Goal: Task Accomplishment & Management: Use online tool/utility

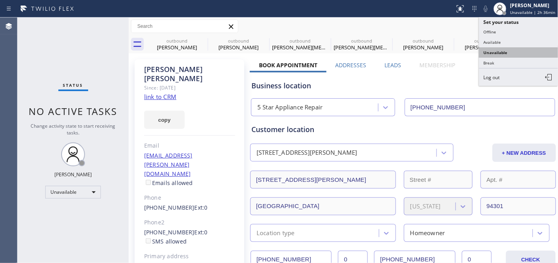
click at [501, 53] on button "Unavailable" at bounding box center [518, 52] width 79 height 10
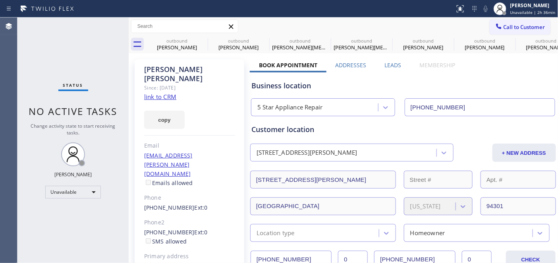
drag, startPoint x: 533, startPoint y: 12, endPoint x: 517, endPoint y: 60, distance: 50.4
click at [533, 11] on span "Unavailable | 2h 36min" at bounding box center [533, 13] width 45 height 6
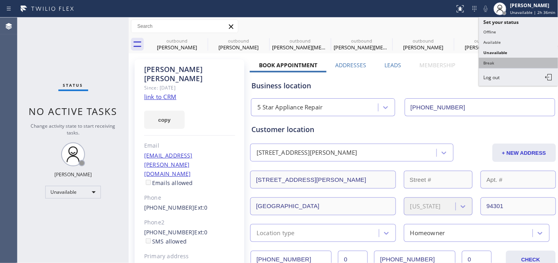
click at [501, 63] on button "Break" at bounding box center [518, 63] width 79 height 10
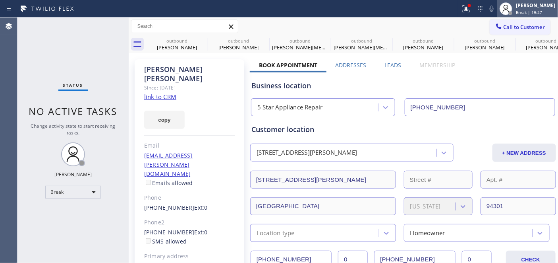
click at [522, 8] on div "[PERSON_NAME]" at bounding box center [536, 5] width 39 height 7
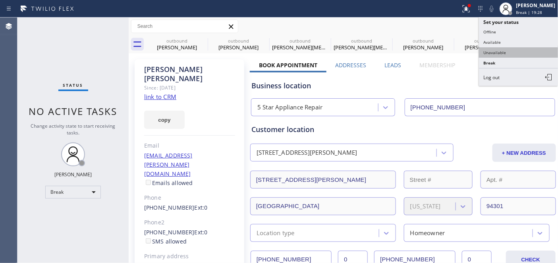
click at [521, 52] on button "Unavailable" at bounding box center [518, 52] width 79 height 10
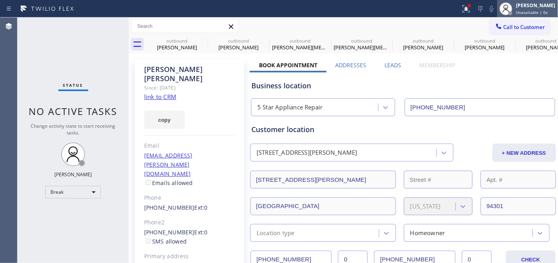
click at [525, 6] on div "[PERSON_NAME]" at bounding box center [536, 5] width 39 height 7
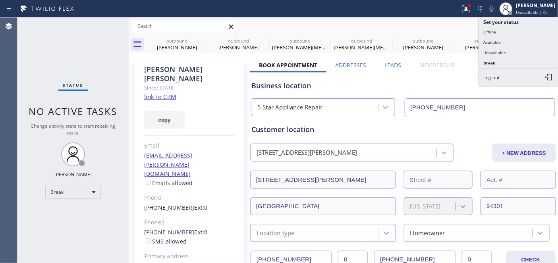
click at [436, 23] on div "Call to Customer Outbound call Location 5 Star Appliance Repair Your caller id …" at bounding box center [344, 26] width 430 height 14
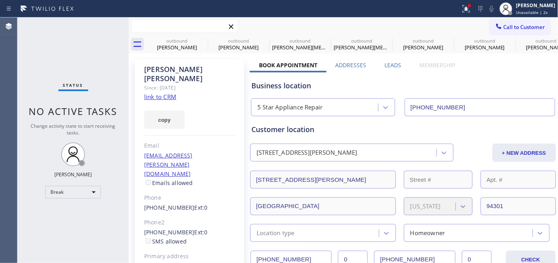
click at [197, 30] on input "text" at bounding box center [185, 26] width 107 height 13
click at [516, 25] on span "Call to Customer" at bounding box center [525, 26] width 42 height 7
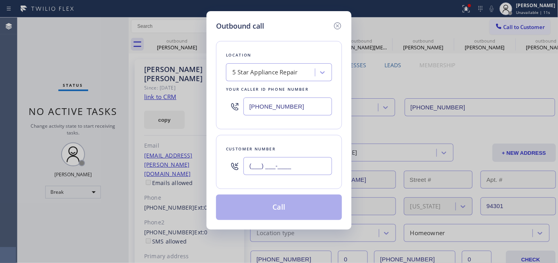
click at [302, 167] on input "(___) ___-____" at bounding box center [288, 166] width 89 height 18
paste input "949) 697-3807"
type input "[PHONE_NUMBER]"
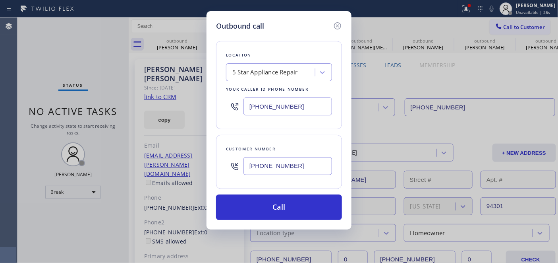
drag, startPoint x: 292, startPoint y: 106, endPoint x: 231, endPoint y: 103, distance: 60.9
click at [245, 103] on input "[PHONE_NUMBER]" at bounding box center [288, 106] width 89 height 18
paste input "714) 909-1626"
click at [552, 140] on div "Outbound call Location KitchenAid Appliance Repair Professionals Your caller id…" at bounding box center [279, 131] width 558 height 263
drag, startPoint x: 296, startPoint y: 106, endPoint x: 217, endPoint y: 95, distance: 79.0
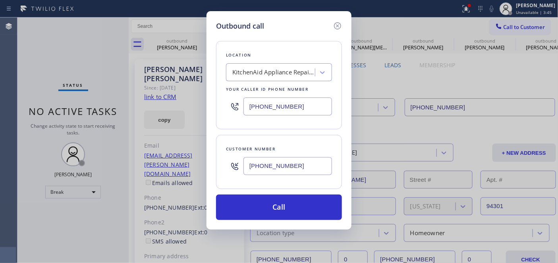
click at [197, 107] on div "Outbound call Location KitchenAid Appliance Repair Professionals Your caller id…" at bounding box center [279, 131] width 558 height 263
paste input "818) 732-8552"
type input "[PHONE_NUMBER]"
drag, startPoint x: 302, startPoint y: 167, endPoint x: 189, endPoint y: 163, distance: 113.4
click at [189, 163] on div "Outbound call Location Eagle Rock Prestige HVAC Your caller id phone number (81…" at bounding box center [279, 131] width 558 height 263
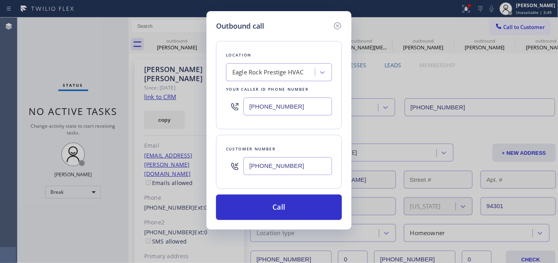
paste input "586) 615-0235"
type input "[PHONE_NUMBER]"
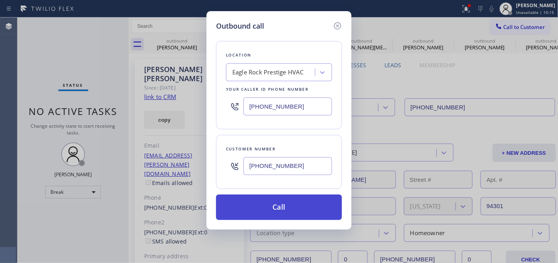
click at [301, 211] on button "Call" at bounding box center [279, 206] width 126 height 25
click at [295, 199] on button "Call" at bounding box center [279, 206] width 126 height 25
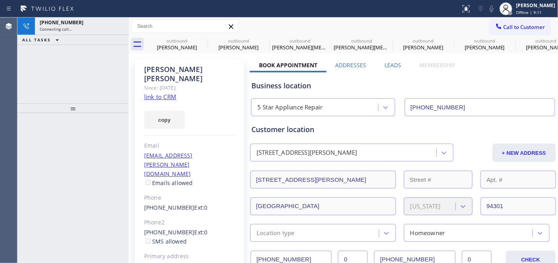
type input "[PHONE_NUMBER]"
click at [199, 112] on div "copy" at bounding box center [189, 114] width 91 height 27
click at [103, 23] on div "[PHONE_NUMBER]" at bounding box center [82, 22] width 84 height 7
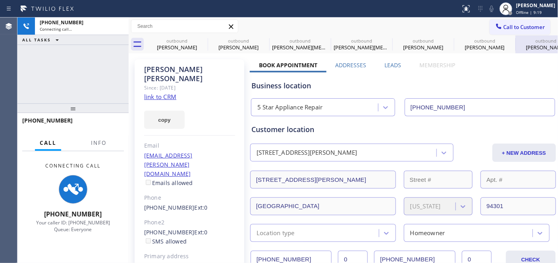
click at [529, 10] on span "Offline | 9:19" at bounding box center [530, 13] width 26 height 6
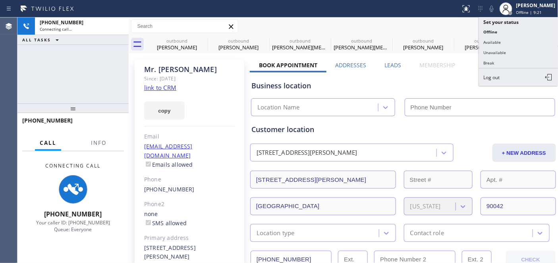
click at [506, 52] on button "Unavailable" at bounding box center [518, 52] width 79 height 10
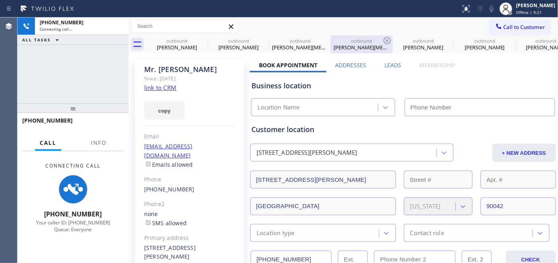
type input "[PHONE_NUMBER]"
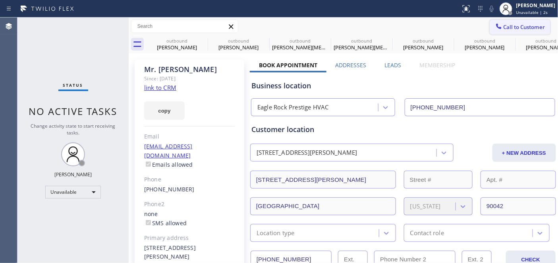
click at [508, 28] on span "Call to Customer" at bounding box center [525, 26] width 42 height 7
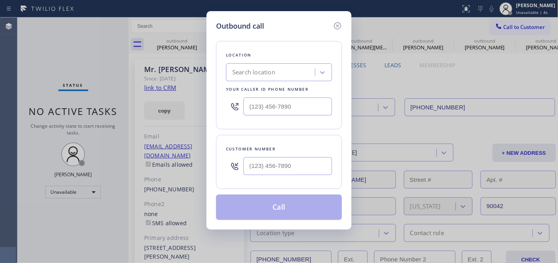
type input "(___) ___-____"
click at [284, 162] on input "(___) ___-____" at bounding box center [288, 166] width 89 height 18
click at [251, 161] on input "(___) ___-____" at bounding box center [288, 166] width 89 height 18
paste input "586) 615-0235"
type input "[PHONE_NUMBER]"
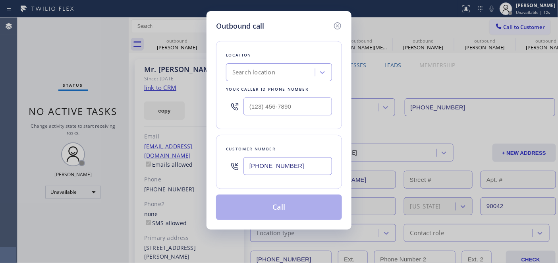
click at [277, 95] on div at bounding box center [279, 106] width 106 height 26
click at [252, 108] on input "(___) ___-____" at bounding box center [288, 106] width 89 height 18
paste input "818) 732-8552"
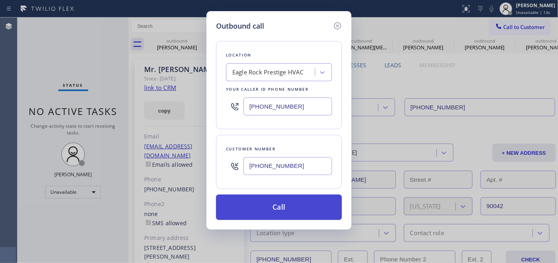
type input "[PHONE_NUMBER]"
click at [287, 204] on button "Call" at bounding box center [279, 206] width 126 height 25
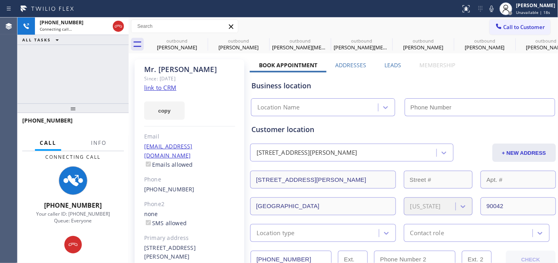
type input "[PHONE_NUMBER]"
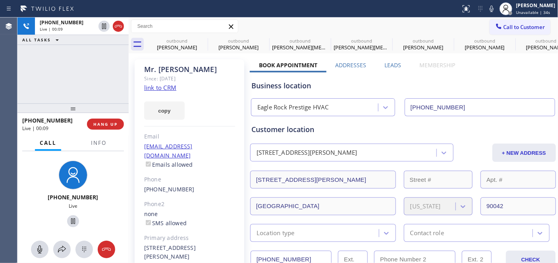
click at [196, 72] on div "[PERSON_NAME]" at bounding box center [189, 69] width 91 height 9
drag, startPoint x: 197, startPoint y: 86, endPoint x: 252, endPoint y: 68, distance: 58.1
click at [197, 86] on div "[PERSON_NAME] Since: [DATE] link to CRM copy Email [EMAIL_ADDRESS][DOMAIN_NAME]…" at bounding box center [190, 182] width 110 height 246
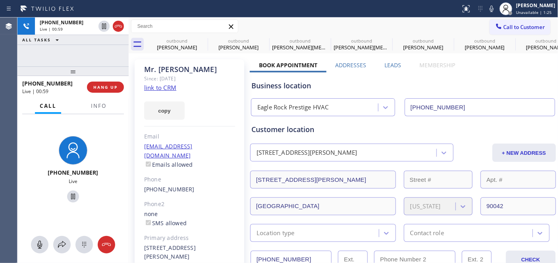
drag, startPoint x: 99, startPoint y: 54, endPoint x: 100, endPoint y: 38, distance: 16.3
click at [100, 38] on div "[PHONE_NUMBER] Live | 00:59 ALL TASKS ALL TASKS ACTIVE TASKS TASKS IN WRAP UP […" at bounding box center [72, 139] width 111 height 245
click at [105, 90] on button "HANG UP" at bounding box center [105, 86] width 37 height 11
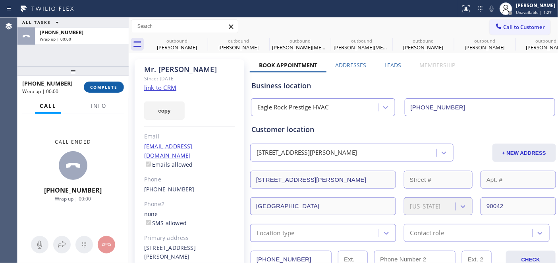
click at [105, 90] on button "COMPLETE" at bounding box center [104, 86] width 40 height 11
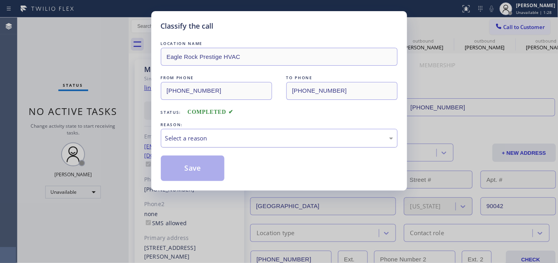
click at [248, 138] on div "Select a reason" at bounding box center [279, 138] width 228 height 9
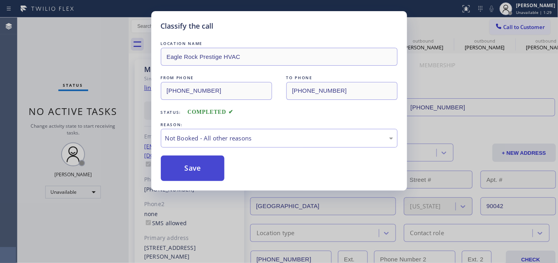
click at [195, 172] on button "Save" at bounding box center [193, 167] width 64 height 25
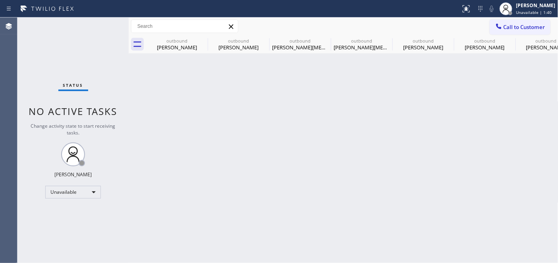
drag, startPoint x: 194, startPoint y: 81, endPoint x: 292, endPoint y: 28, distance: 111.9
click at [194, 81] on div "Back to Dashboard Change Sender ID Customers Technicians Select a contact Outbo…" at bounding box center [344, 139] width 430 height 245
click at [557, 150] on div "Back to Dashboard Change Sender ID Customers Technicians Select a contact Outbo…" at bounding box center [344, 139] width 430 height 245
click at [287, 115] on div "Back to Dashboard Change Sender ID Customers Technicians Select a contact Outbo…" at bounding box center [344, 139] width 430 height 245
drag, startPoint x: 284, startPoint y: 130, endPoint x: 391, endPoint y: 156, distance: 109.7
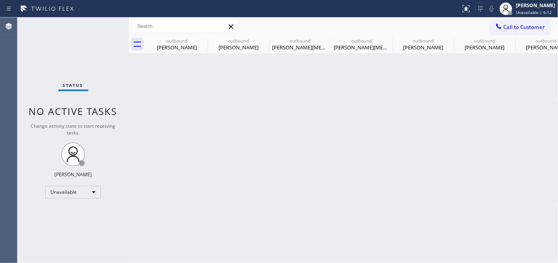
click at [285, 130] on div "Back to Dashboard Change Sender ID Customers Technicians Select a contact Outbo…" at bounding box center [344, 139] width 430 height 245
click at [190, 189] on div "Back to Dashboard Change Sender ID Customers Technicians Select a contact Outbo…" at bounding box center [344, 139] width 430 height 245
click at [342, 170] on div "Back to Dashboard Change Sender ID Customers Technicians Select a contact Outbo…" at bounding box center [344, 139] width 430 height 245
click at [523, 33] on button "Call to Customer" at bounding box center [520, 26] width 61 height 15
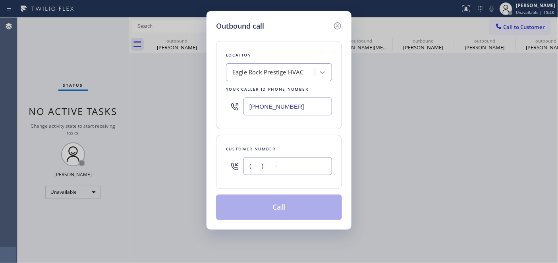
click at [271, 167] on input "(___) ___-____" at bounding box center [288, 166] width 89 height 18
paste input "949) 697-3807"
type input "[PHONE_NUMBER]"
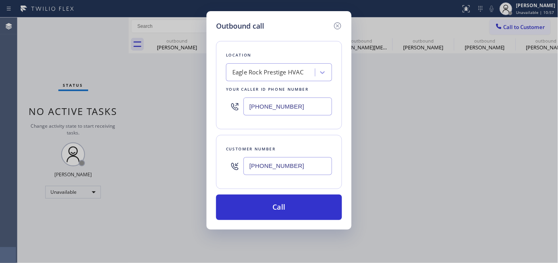
drag, startPoint x: 304, startPoint y: 101, endPoint x: 219, endPoint y: 101, distance: 85.5
click at [219, 101] on div "Location [GEOGRAPHIC_DATA] Prestige HVAC Your caller id phone number [PHONE_NUM…" at bounding box center [279, 85] width 126 height 88
paste input "714) 909-1626"
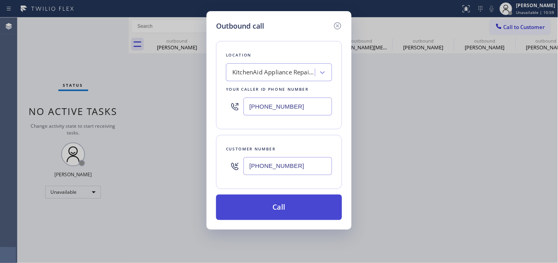
type input "[PHONE_NUMBER]"
click at [297, 203] on button "Call" at bounding box center [279, 206] width 126 height 25
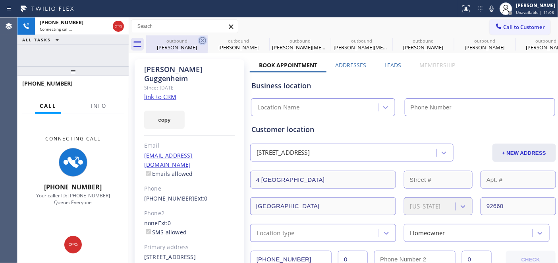
click at [201, 40] on icon at bounding box center [203, 41] width 10 height 10
click at [0, 0] on icon at bounding box center [0, 0] width 0 height 0
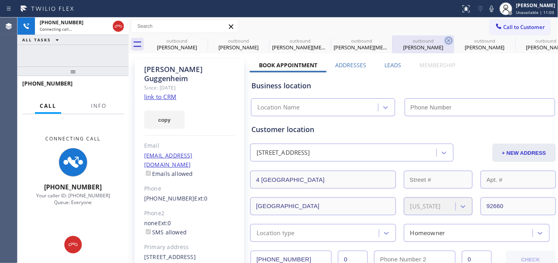
click at [302, 32] on div "Call to Customer Outbound call Location KitchenAid Appliance Repair Professiona…" at bounding box center [344, 26] width 430 height 14
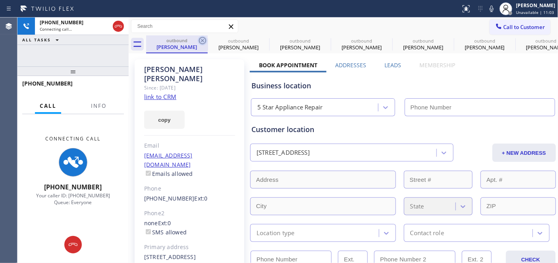
type input "[PHONE_NUMBER]"
drag, startPoint x: 202, startPoint y: 41, endPoint x: 276, endPoint y: 31, distance: 74.9
click at [202, 41] on icon at bounding box center [203, 41] width 10 height 10
click at [0, 0] on icon at bounding box center [0, 0] width 0 height 0
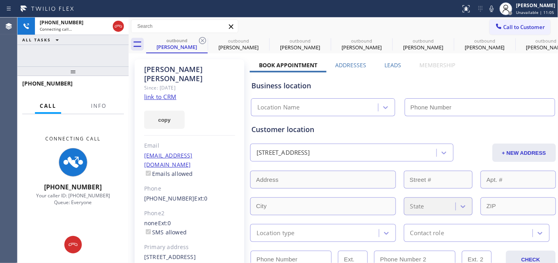
click at [0, 0] on icon at bounding box center [0, 0] width 0 height 0
type input "[PHONE_NUMBER]"
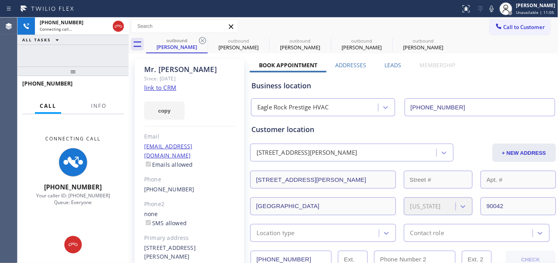
click at [276, 31] on div "Call to Customer Outbound call Location KitchenAid Appliance Repair Professiona…" at bounding box center [344, 26] width 430 height 14
click at [205, 42] on icon at bounding box center [203, 41] width 10 height 10
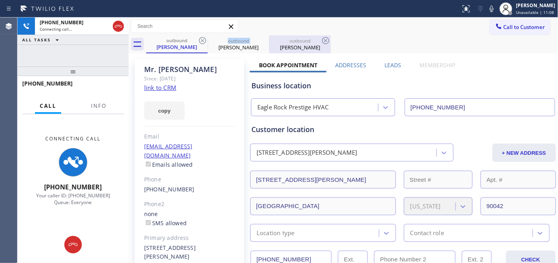
type input "[PHONE_NUMBER]"
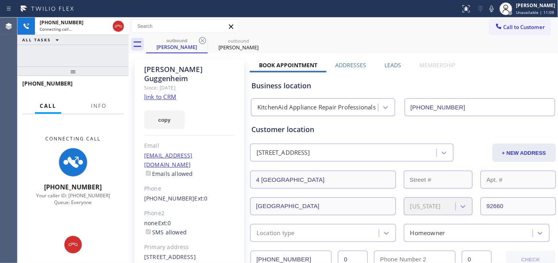
click at [325, 17] on div "Call to Customer Outbound call Location KitchenAid Appliance Repair Professiona…" at bounding box center [344, 26] width 430 height 18
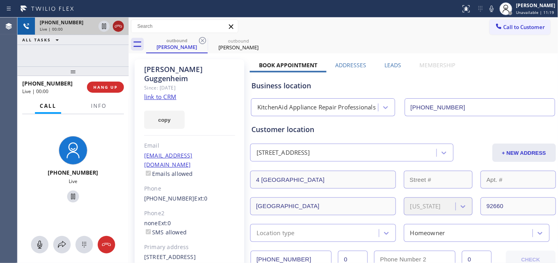
click at [120, 28] on icon at bounding box center [119, 26] width 10 height 10
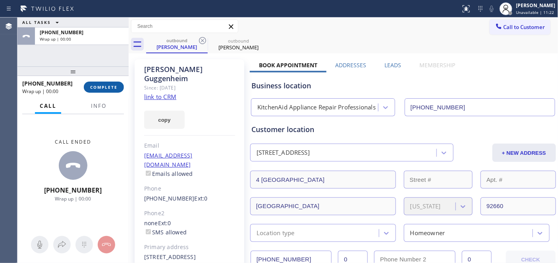
click at [116, 86] on span "COMPLETE" at bounding box center [103, 87] width 27 height 6
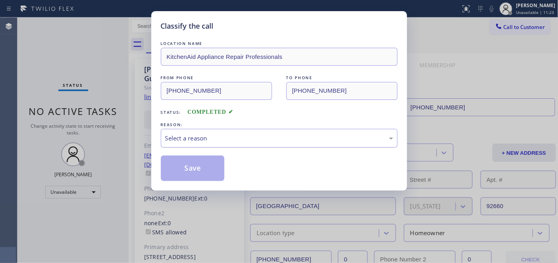
click at [231, 129] on div "Select a reason" at bounding box center [279, 138] width 237 height 19
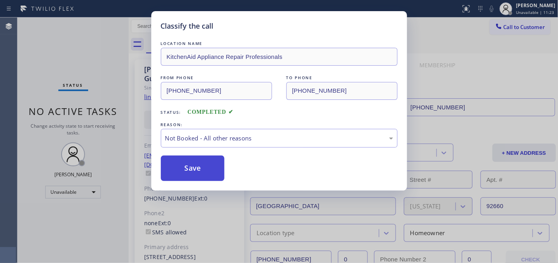
click at [204, 171] on button "Save" at bounding box center [193, 167] width 64 height 25
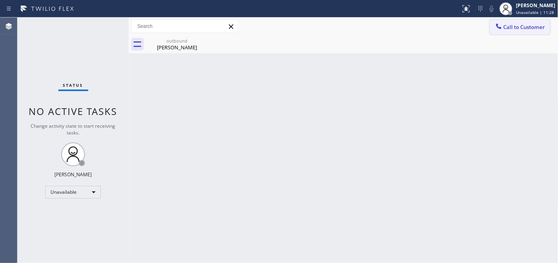
click at [529, 33] on button "Call to Customer" at bounding box center [520, 26] width 61 height 15
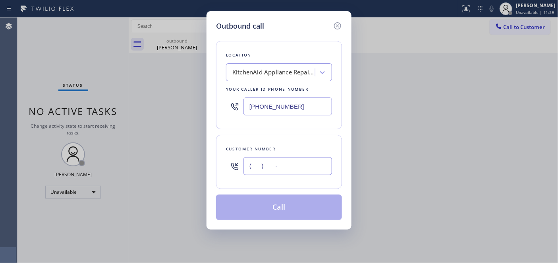
click at [275, 171] on input "(___) ___-____" at bounding box center [288, 166] width 89 height 18
paste input "917) 559-0467"
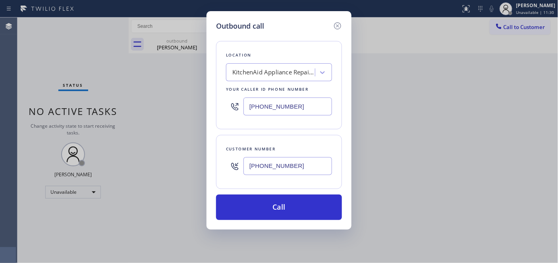
type input "[PHONE_NUMBER]"
drag, startPoint x: 306, startPoint y: 108, endPoint x: 161, endPoint y: 99, distance: 144.9
click at [161, 99] on div "Outbound call Location KitchenAid Appliance Repair Professionals Your caller id…" at bounding box center [279, 131] width 558 height 263
paste input "855) 213-9318"
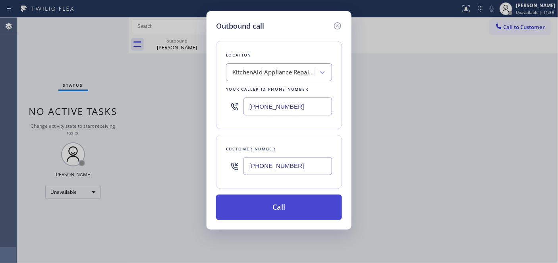
type input "[PHONE_NUMBER]"
click at [291, 209] on button "Call" at bounding box center [279, 206] width 126 height 25
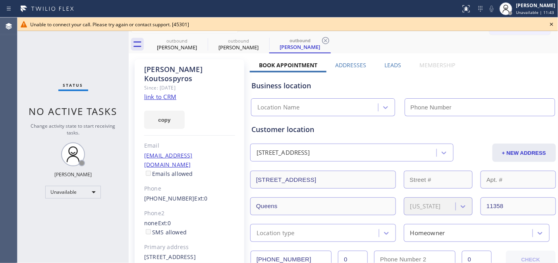
type input "[PHONE_NUMBER]"
drag, startPoint x: 546, startPoint y: 29, endPoint x: 472, endPoint y: 0, distance: 79.4
click at [546, 29] on div "Unable to connect your call. Please try again or contact support. [45301]" at bounding box center [287, 24] width 541 height 14
click at [550, 25] on icon at bounding box center [552, 24] width 10 height 10
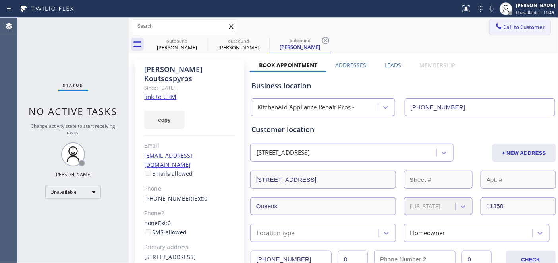
click at [516, 27] on span "Call to Customer" at bounding box center [525, 26] width 42 height 7
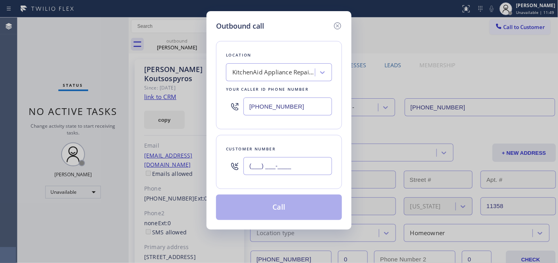
click at [273, 167] on input "(___) ___-____" at bounding box center [288, 166] width 89 height 18
paste input "626) 804-5344"
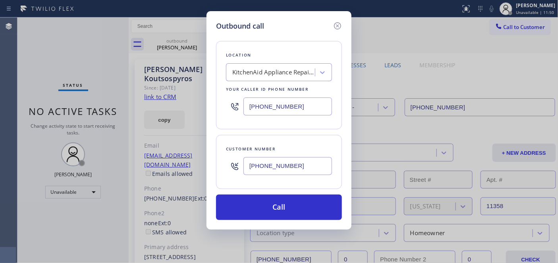
type input "[PHONE_NUMBER]"
drag, startPoint x: 306, startPoint y: 120, endPoint x: 163, endPoint y: 116, distance: 143.2
click at [156, 116] on div "Outbound call Location KitchenAid Appliance Repair Pros - Your caller id phone …" at bounding box center [279, 131] width 558 height 263
click at [251, 106] on input "(___) ___-____" at bounding box center [288, 106] width 89 height 18
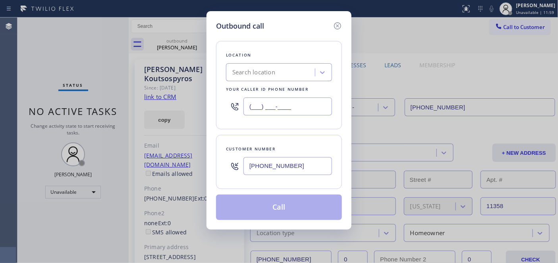
drag, startPoint x: 249, startPoint y: 106, endPoint x: 287, endPoint y: 114, distance: 39.0
click at [287, 114] on input "(___) ___-____" at bounding box center [288, 106] width 89 height 18
paste input "855) 540-4650"
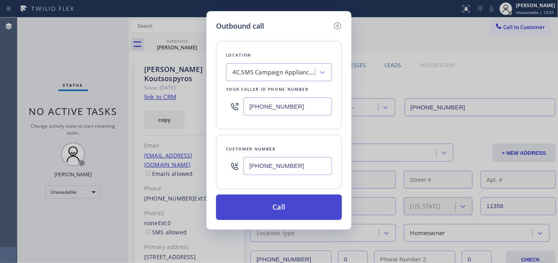
type input "[PHONE_NUMBER]"
click at [280, 209] on button "Call" at bounding box center [279, 206] width 126 height 25
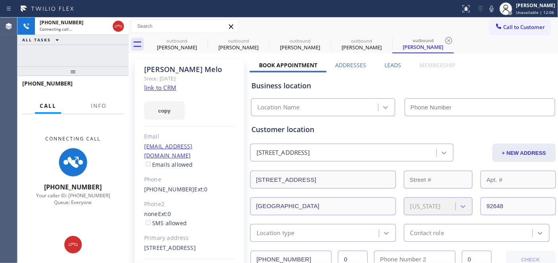
type input "[PHONE_NUMBER]"
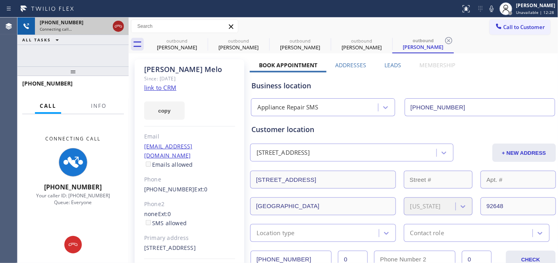
click at [121, 22] on icon at bounding box center [119, 26] width 10 height 10
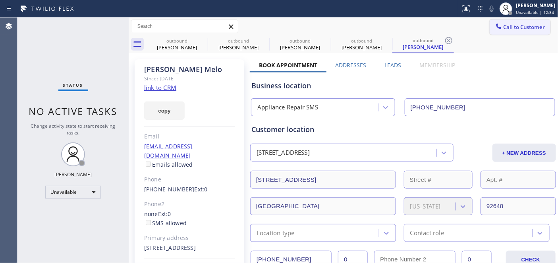
click at [527, 21] on button "Call to Customer" at bounding box center [520, 26] width 61 height 15
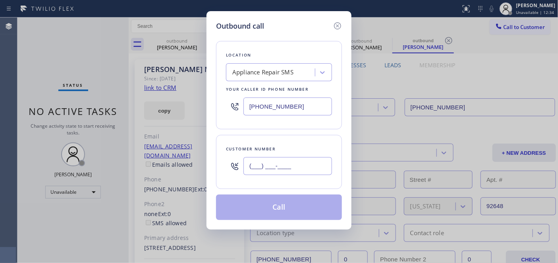
click at [292, 160] on input "(___) ___-____" at bounding box center [288, 166] width 89 height 18
paste input "714) 366-4906"
type input "[PHONE_NUMBER]"
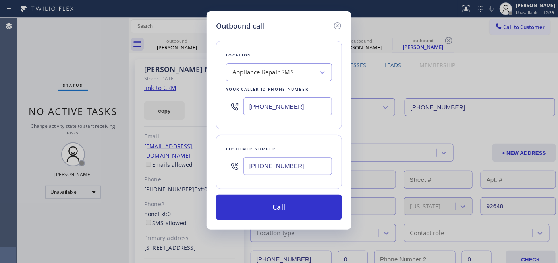
drag, startPoint x: 306, startPoint y: 106, endPoint x: 132, endPoint y: 97, distance: 174.7
click at [132, 97] on div "Outbound call Location Appliance Repair SMS Your caller id phone number [PHONE_…" at bounding box center [279, 131] width 558 height 263
paste input "480) 418-9915"
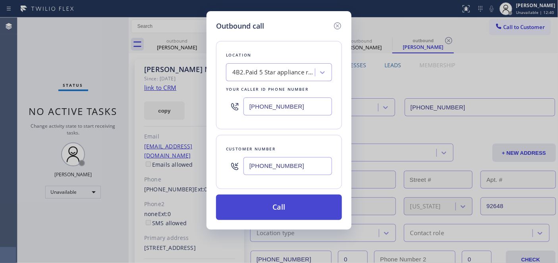
type input "[PHONE_NUMBER]"
click at [277, 200] on button "Call" at bounding box center [279, 206] width 126 height 25
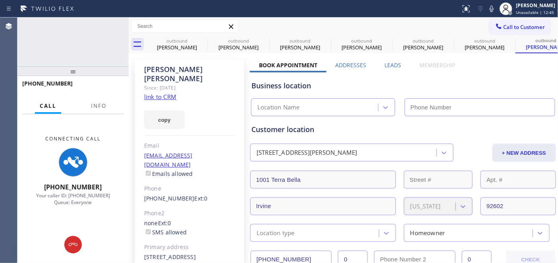
type input "[PHONE_NUMBER]"
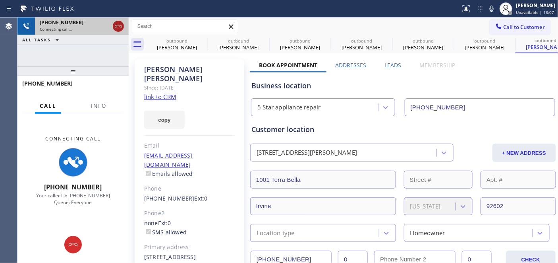
click at [116, 25] on icon at bounding box center [119, 26] width 10 height 10
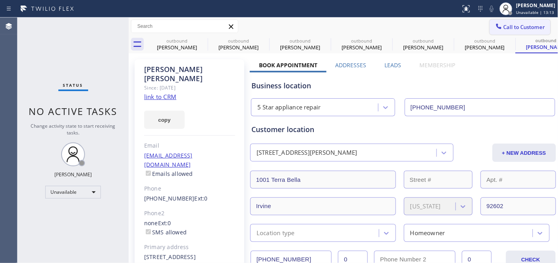
click at [511, 33] on button "Call to Customer" at bounding box center [520, 26] width 61 height 15
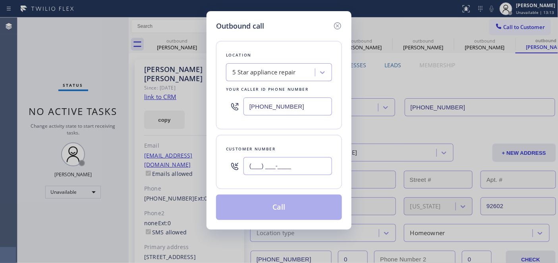
click at [303, 168] on input "(___) ___-____" at bounding box center [288, 166] width 89 height 18
paste input "347) 791-5136"
type input "[PHONE_NUMBER]"
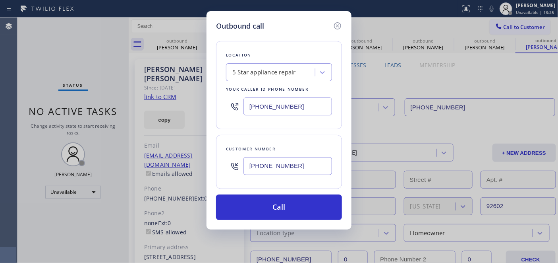
drag, startPoint x: 304, startPoint y: 102, endPoint x: 190, endPoint y: 90, distance: 115.1
click at [188, 87] on div "Outbound call Location 5 Star appliance repair Your caller id phone number [PHO…" at bounding box center [279, 131] width 558 height 263
paste input "855) 540-4650"
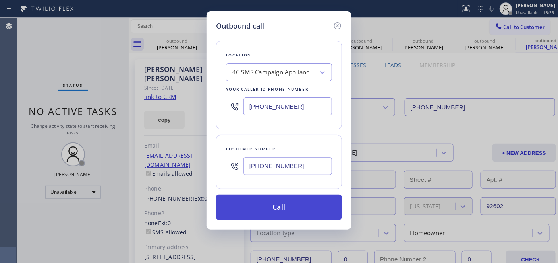
type input "[PHONE_NUMBER]"
click at [306, 196] on button "Call" at bounding box center [279, 206] width 126 height 25
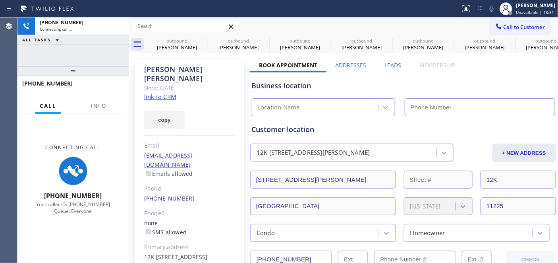
type input "[PHONE_NUMBER]"
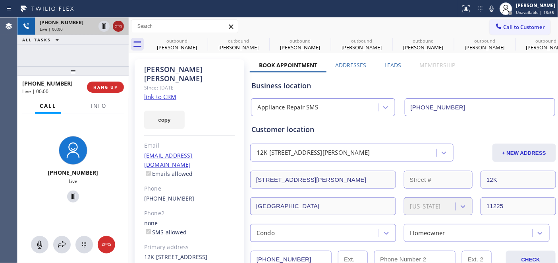
click at [118, 25] on icon at bounding box center [119, 26] width 10 height 10
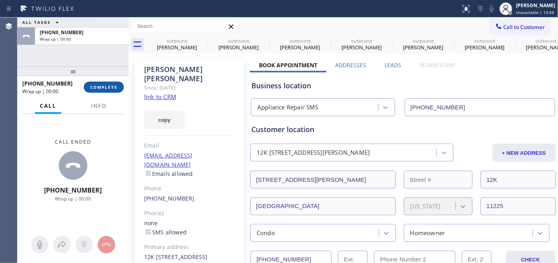
click at [117, 84] on span "COMPLETE" at bounding box center [103, 87] width 27 height 6
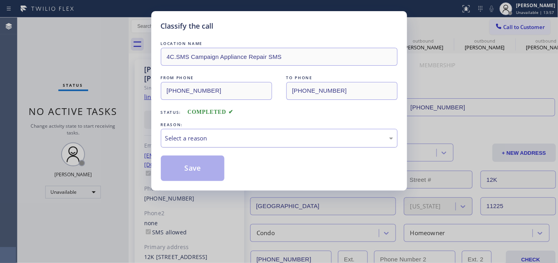
click at [190, 140] on div "Select a reason" at bounding box center [279, 138] width 228 height 9
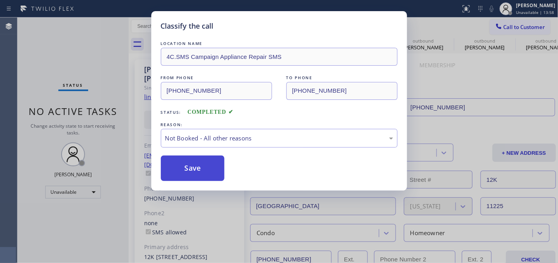
click at [178, 166] on button "Save" at bounding box center [193, 167] width 64 height 25
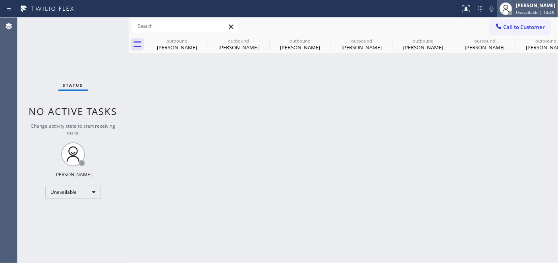
click at [502, 14] on div at bounding box center [506, 8] width 13 height 13
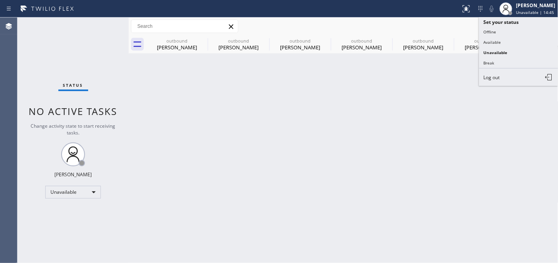
click at [439, 30] on div "Call to Customer Outbound call Location Appliance Repair SMS Your caller id pho…" at bounding box center [344, 26] width 430 height 14
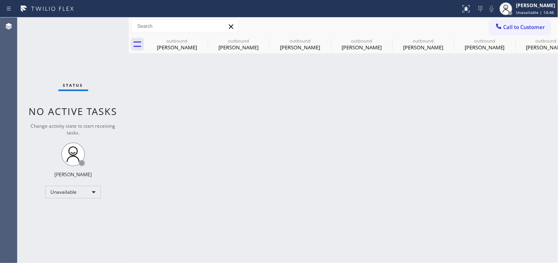
drag, startPoint x: 512, startPoint y: 20, endPoint x: 474, endPoint y: 33, distance: 40.1
click at [511, 20] on button "Call to Customer" at bounding box center [520, 26] width 61 height 15
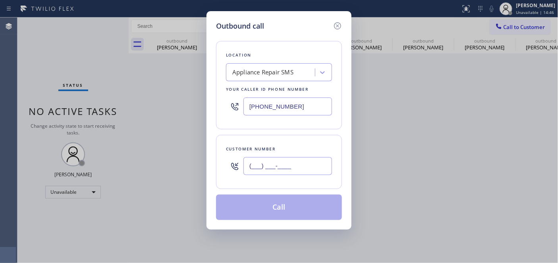
click at [313, 162] on input "(___) ___-____" at bounding box center [288, 166] width 89 height 18
paste input "732) 763-2861"
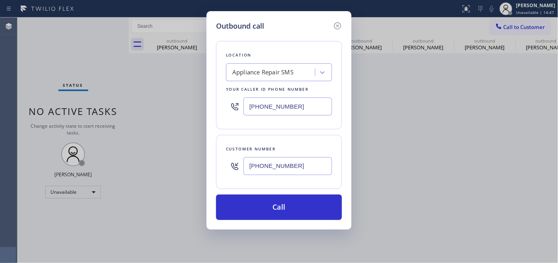
type input "[PHONE_NUMBER]"
drag, startPoint x: 304, startPoint y: 111, endPoint x: 238, endPoint y: 121, distance: 66.3
click at [201, 110] on div "Outbound call Location Appliance Repair SMS Your caller id phone number [PHONE_…" at bounding box center [279, 131] width 558 height 263
paste input "415) 818-0507"
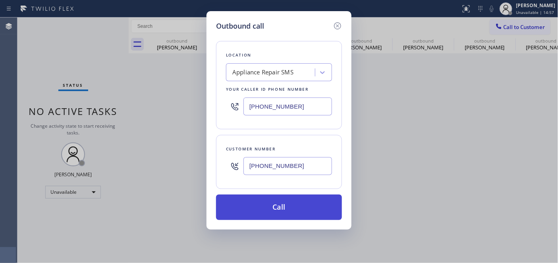
type input "[PHONE_NUMBER]"
click at [298, 201] on button "Call" at bounding box center [279, 206] width 126 height 25
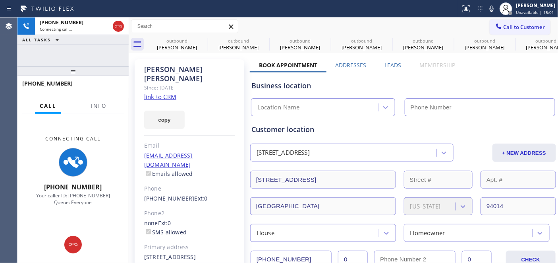
type input "[PHONE_NUMBER]"
click at [149, 70] on div "[PERSON_NAME]" at bounding box center [189, 74] width 91 height 18
drag, startPoint x: 487, startPoint y: 72, endPoint x: 468, endPoint y: 46, distance: 32.5
click at [487, 72] on div "Business location Appliance Repair SMS [PHONE_NUMBER]" at bounding box center [403, 94] width 307 height 44
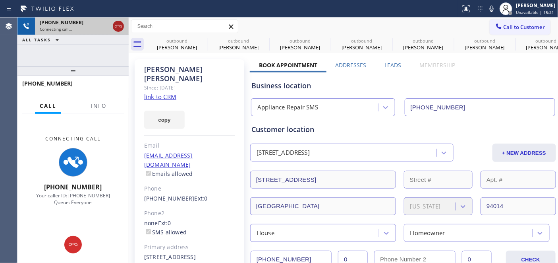
click at [118, 27] on icon at bounding box center [119, 26] width 10 height 10
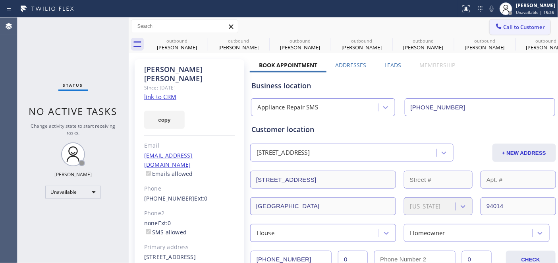
click at [506, 28] on span "Call to Customer" at bounding box center [525, 26] width 42 height 7
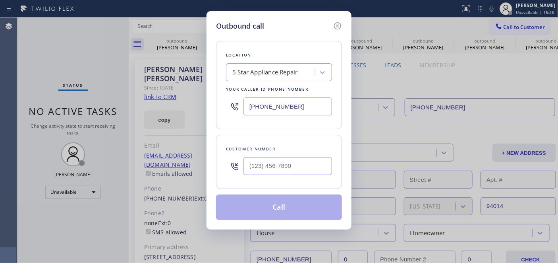
click at [286, 176] on div at bounding box center [288, 166] width 89 height 26
click at [283, 165] on input "(___) ___-____" at bounding box center [288, 166] width 89 height 18
paste input "323) 252-5662"
type input "[PHONE_NUMBER]"
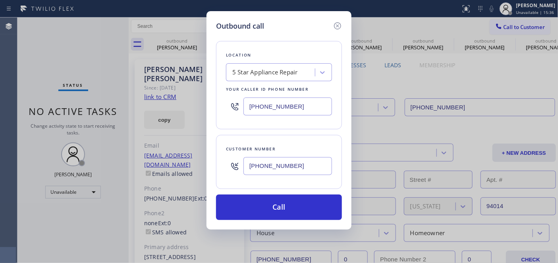
drag, startPoint x: 307, startPoint y: 107, endPoint x: 247, endPoint y: 153, distance: 76.2
click at [208, 112] on div "Outbound call Location 5 Star Appliance Repair Your caller id phone number [PHO…" at bounding box center [279, 120] width 145 height 218
paste input "855) 731-4952"
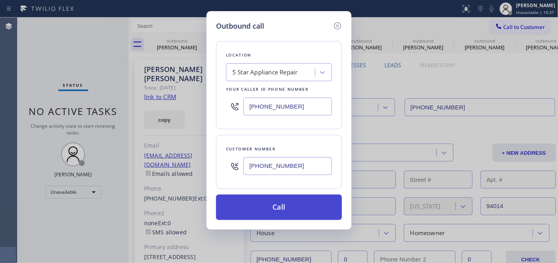
type input "[PHONE_NUMBER]"
click at [293, 211] on button "Call" at bounding box center [279, 206] width 126 height 25
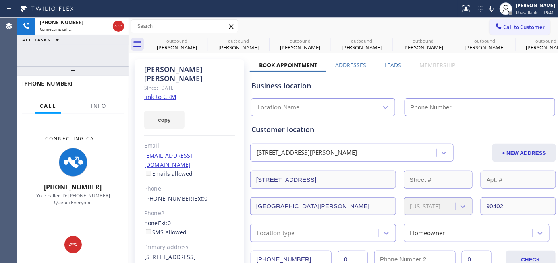
type input "[PHONE_NUMBER]"
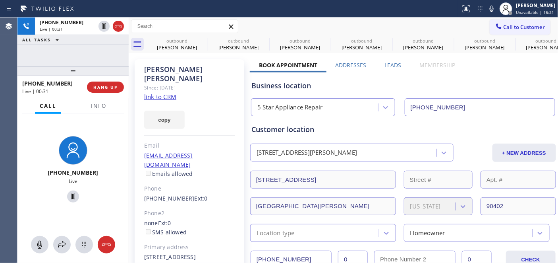
drag, startPoint x: 438, startPoint y: 19, endPoint x: 436, endPoint y: 0, distance: 18.8
click at [437, 19] on div "Call to Customer Outbound call Location 5 Star Appliance Repair Your caller id …" at bounding box center [344, 26] width 430 height 14
click at [0, 0] on icon at bounding box center [0, 0] width 0 height 0
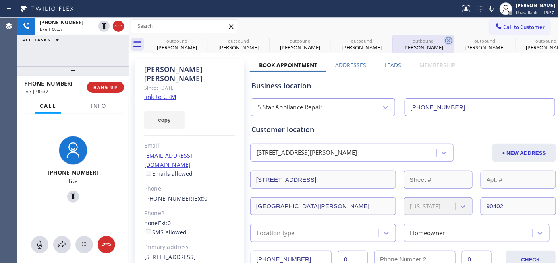
click at [0, 0] on icon at bounding box center [0, 0] width 0 height 0
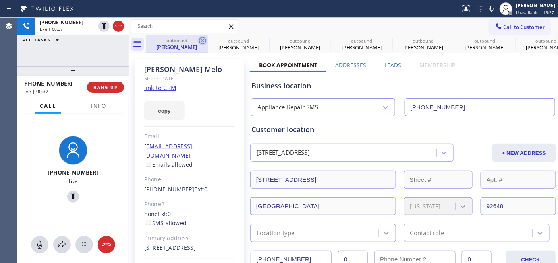
click at [205, 39] on icon at bounding box center [203, 41] width 10 height 10
click at [0, 0] on icon at bounding box center [0, 0] width 0 height 0
click at [276, 25] on div "Call to Customer Outbound call Location 5 Star Appliance Repair Your caller id …" at bounding box center [344, 26] width 430 height 14
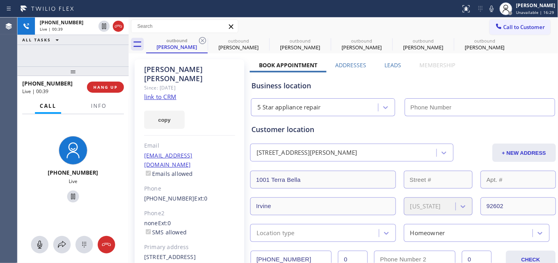
type input "[PHONE_NUMBER]"
click at [205, 41] on icon at bounding box center [203, 41] width 10 height 10
click at [0, 0] on icon at bounding box center [0, 0] width 0 height 0
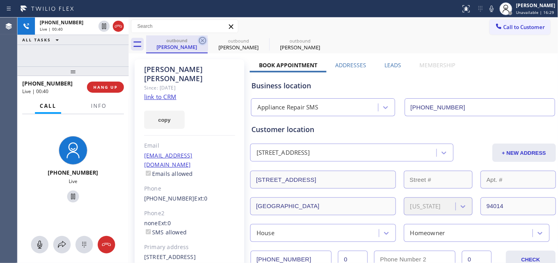
click at [205, 41] on icon at bounding box center [202, 40] width 7 height 7
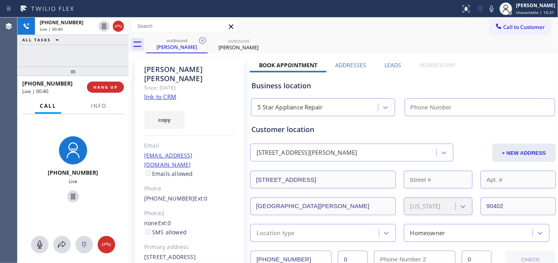
type input "[PHONE_NUMBER]"
click at [295, 25] on div "Call to Customer Outbound call Location 5 Star Appliance Repair Your caller id …" at bounding box center [344, 26] width 430 height 14
click at [287, 33] on div "Call to Customer Outbound call Location 5 Star Appliance Repair Your caller id …" at bounding box center [344, 26] width 430 height 14
drag, startPoint x: 105, startPoint y: 66, endPoint x: 108, endPoint y: 81, distance: 15.7
click at [104, 56] on div "[PHONE_NUMBER] Live | 00:42 ALL TASKS ALL TASKS ACTIVE TASKS TASKS IN WRAP UP […" at bounding box center [72, 139] width 111 height 245
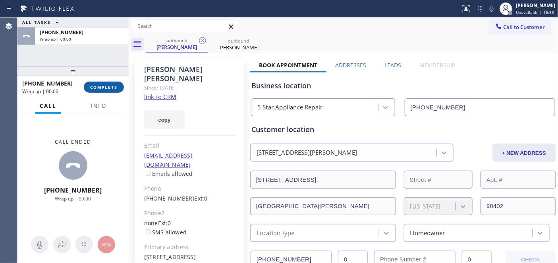
click at [108, 84] on span "COMPLETE" at bounding box center [103, 87] width 27 height 6
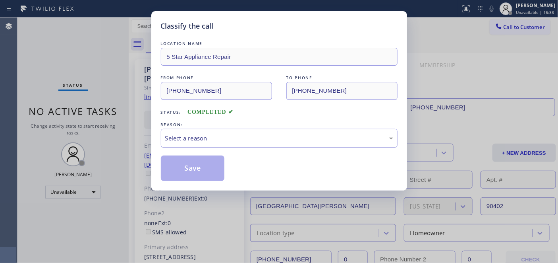
click at [264, 134] on div "Select a reason" at bounding box center [279, 138] width 228 height 9
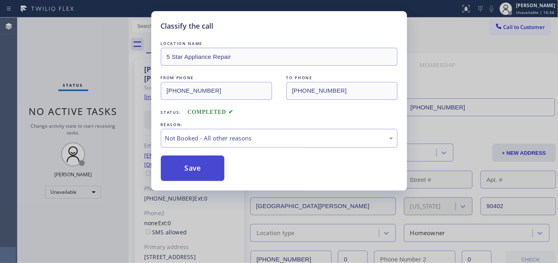
click at [203, 169] on button "Save" at bounding box center [193, 167] width 64 height 25
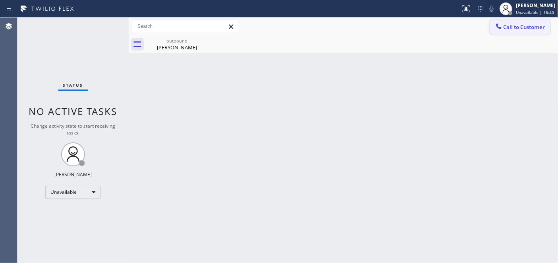
click at [495, 29] on icon at bounding box center [499, 26] width 8 height 8
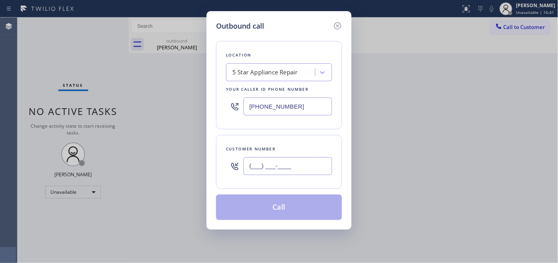
click at [300, 166] on input "(___) ___-____" at bounding box center [288, 166] width 89 height 18
paste input "805) 890-6330"
type input "[PHONE_NUMBER]"
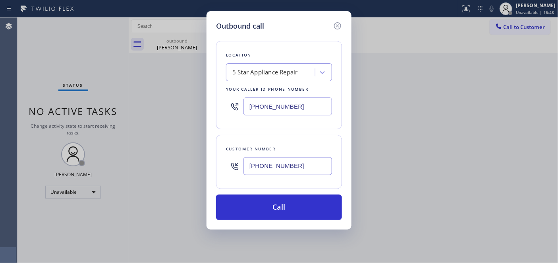
drag, startPoint x: 303, startPoint y: 106, endPoint x: 180, endPoint y: 122, distance: 123.9
click at [147, 102] on div "Outbound call Location 5 Star Appliance Repair Your caller id phone number [PHO…" at bounding box center [279, 131] width 558 height 263
paste input "05) 303-5959"
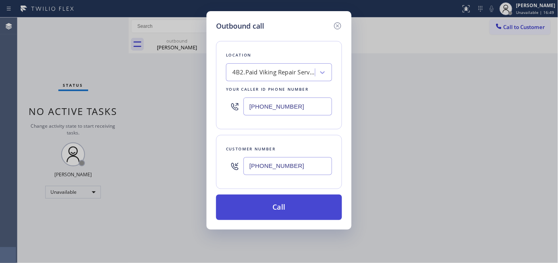
type input "[PHONE_NUMBER]"
click at [284, 207] on button "Call" at bounding box center [279, 206] width 126 height 25
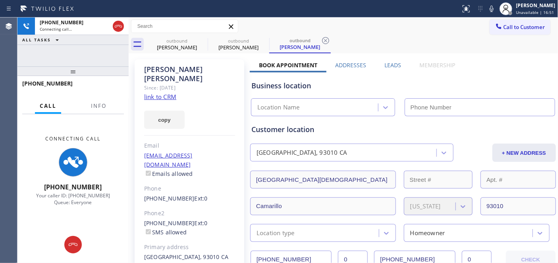
drag, startPoint x: 118, startPoint y: 68, endPoint x: 128, endPoint y: 26, distance: 42.9
click at [128, 26] on div "[PHONE_NUMBER] Connecting call… ALL TASKS ALL TASKS ACTIVE TASKS TASKS IN WRAP …" at bounding box center [287, 139] width 541 height 245
drag, startPoint x: 203, startPoint y: 38, endPoint x: 339, endPoint y: 40, distance: 135.2
click at [203, 39] on icon at bounding box center [203, 41] width 10 height 10
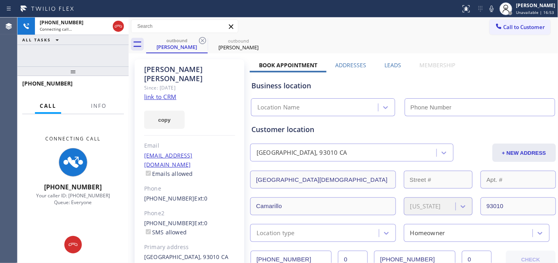
click at [431, 42] on div "outbound [PERSON_NAME] outbound [PERSON_NAME]" at bounding box center [352, 44] width 413 height 18
type input "[PHONE_NUMBER]"
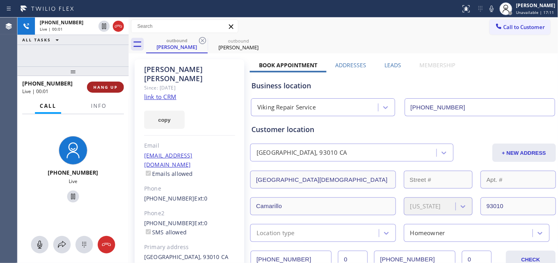
click at [116, 92] on button "HANG UP" at bounding box center [105, 86] width 37 height 11
click at [109, 89] on span "HANG UP" at bounding box center [105, 87] width 24 height 6
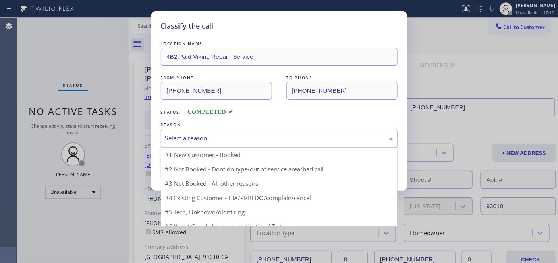
click at [242, 134] on div "Select a reason" at bounding box center [279, 138] width 228 height 9
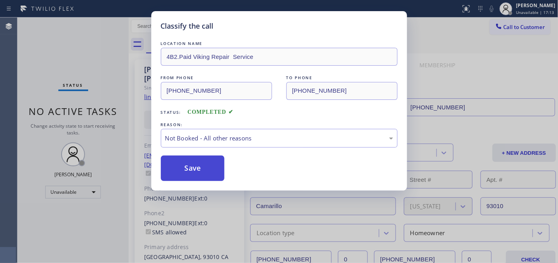
click at [198, 165] on button "Save" at bounding box center [193, 167] width 64 height 25
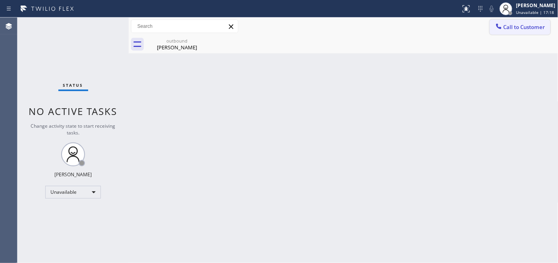
click at [530, 35] on div "Call to Customer Outbound call Location Viking Repair Service Your caller id ph…" at bounding box center [344, 35] width 430 height 36
click at [521, 29] on span "Call to Customer" at bounding box center [525, 26] width 42 height 7
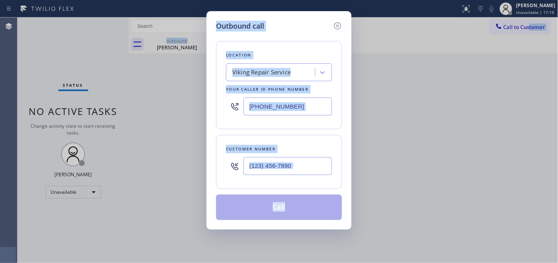
drag, startPoint x: 295, startPoint y: 178, endPoint x: 293, endPoint y: 173, distance: 5.2
click at [295, 178] on div at bounding box center [288, 166] width 89 height 26
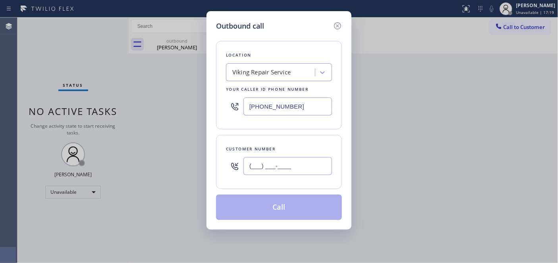
click at [293, 173] on input "(___) ___-____" at bounding box center [288, 166] width 89 height 18
paste input "206) 552-1641"
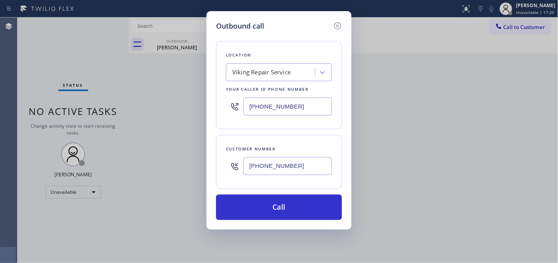
type input "[PHONE_NUMBER]"
drag, startPoint x: 274, startPoint y: 101, endPoint x: 217, endPoint y: 94, distance: 57.3
click at [194, 101] on div "Outbound call Location Viking Repair Service Your caller id phone number [PHONE…" at bounding box center [279, 131] width 558 height 263
paste input "206) 495-4748"
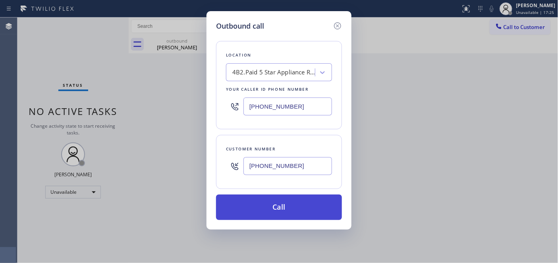
type input "[PHONE_NUMBER]"
click at [301, 199] on button "Call" at bounding box center [279, 206] width 126 height 25
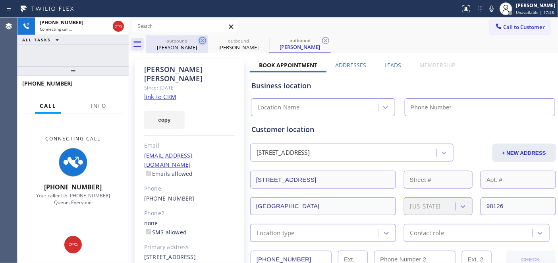
click at [203, 40] on icon at bounding box center [203, 41] width 10 height 10
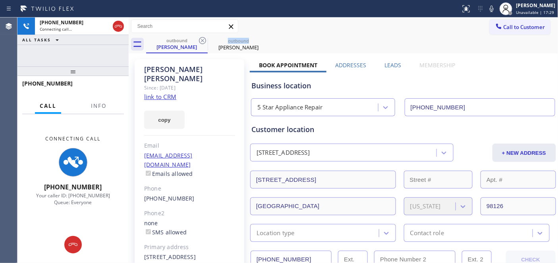
click at [203, 40] on icon at bounding box center [203, 41] width 10 height 10
click at [383, 45] on div "outbound [PERSON_NAME]" at bounding box center [352, 44] width 413 height 18
type input "[PHONE_NUMBER]"
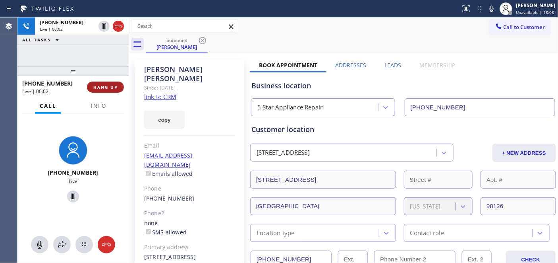
click at [112, 81] on button "HANG UP" at bounding box center [105, 86] width 37 height 11
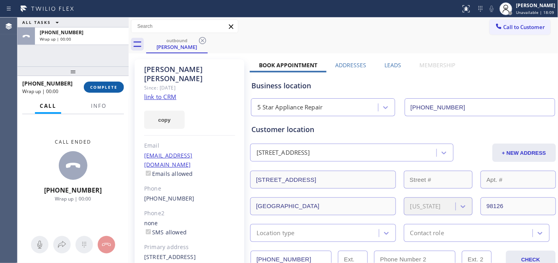
click at [112, 81] on button "COMPLETE" at bounding box center [104, 86] width 40 height 11
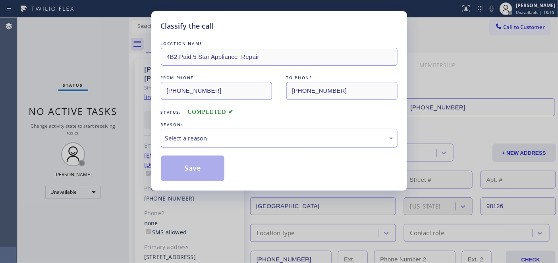
drag, startPoint x: 234, startPoint y: 109, endPoint x: 237, endPoint y: 126, distance: 16.9
click at [237, 124] on div "REASON:" at bounding box center [279, 124] width 237 height 8
click at [230, 134] on div "Select a reason" at bounding box center [279, 138] width 228 height 9
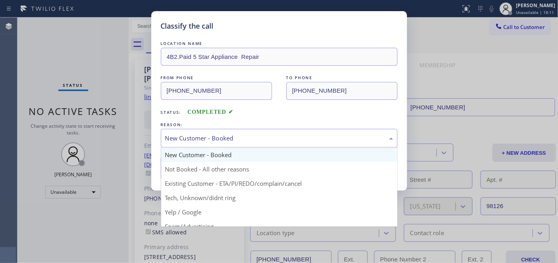
click at [207, 145] on div "New Customer - Booked" at bounding box center [279, 138] width 237 height 19
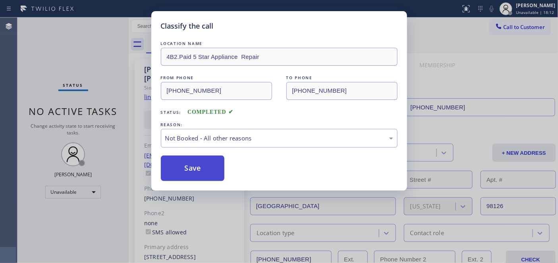
click at [206, 171] on button "Save" at bounding box center [193, 167] width 64 height 25
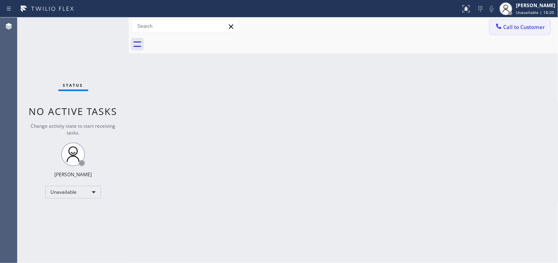
click at [548, 33] on button "Call to Customer" at bounding box center [520, 26] width 61 height 15
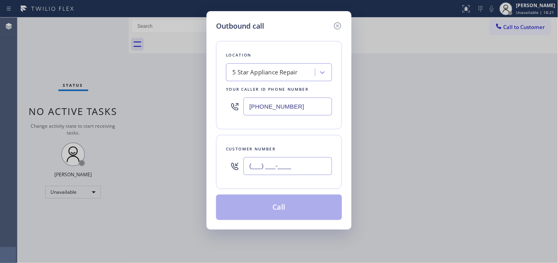
click at [310, 167] on input "(___) ___-____" at bounding box center [288, 166] width 89 height 18
paste input "760) 448-5243"
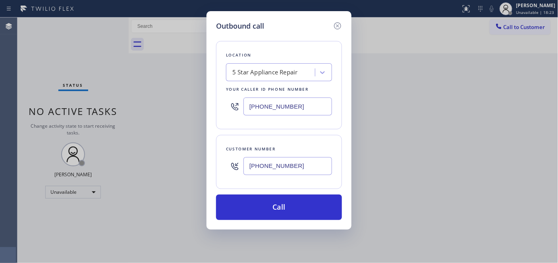
type input "[PHONE_NUMBER]"
drag, startPoint x: 292, startPoint y: 108, endPoint x: 223, endPoint y: 112, distance: 68.5
click at [188, 105] on div "Outbound call Location 5 Star Appliance Repair Your caller id phone number [PHO…" at bounding box center [279, 131] width 558 height 263
paste input "760) 983-7951"
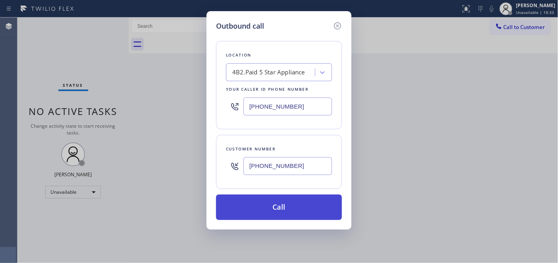
type input "[PHONE_NUMBER]"
click at [279, 212] on button "Call" at bounding box center [279, 206] width 126 height 25
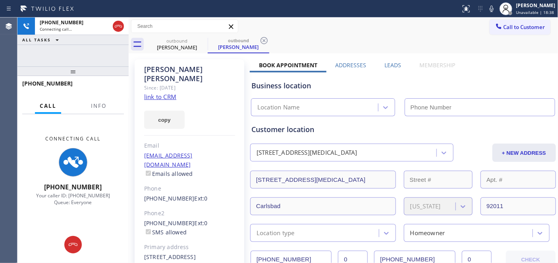
type input "[PHONE_NUMBER]"
click at [113, 68] on div at bounding box center [72, 71] width 111 height 10
drag, startPoint x: 112, startPoint y: 69, endPoint x: 114, endPoint y: 38, distance: 30.6
click at [114, 38] on div "[PHONE_NUMBER] Connecting call… ALL TASKS ALL TASKS ACTIVE TASKS TASKS IN WRAP …" at bounding box center [72, 139] width 111 height 245
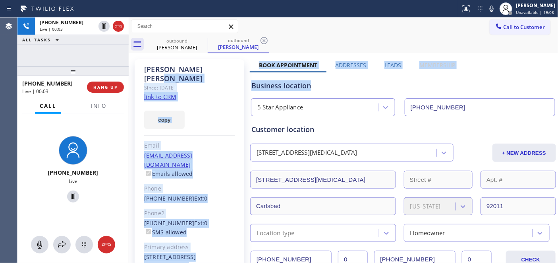
drag, startPoint x: 248, startPoint y: 65, endPoint x: 514, endPoint y: 77, distance: 265.8
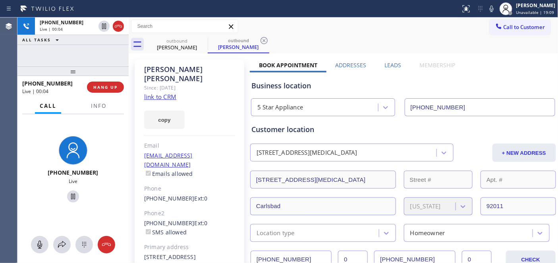
click at [374, 51] on div "outbound [PERSON_NAME] outbound [PERSON_NAME]" at bounding box center [352, 44] width 413 height 18
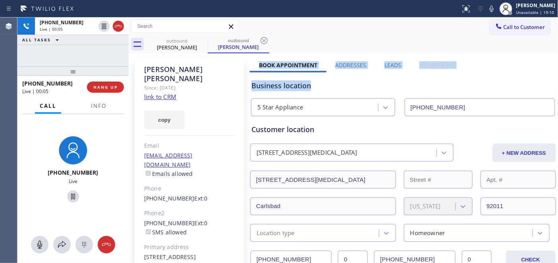
drag, startPoint x: 256, startPoint y: 64, endPoint x: 389, endPoint y: 45, distance: 134.5
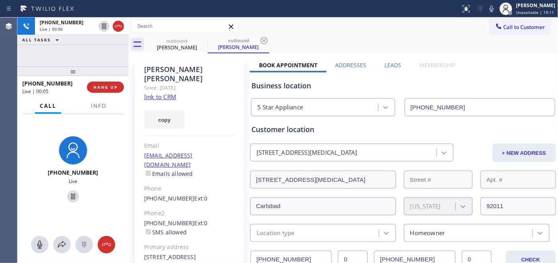
click at [389, 45] on div "outbound [PERSON_NAME] outbound [PERSON_NAME]" at bounding box center [352, 44] width 413 height 18
drag, startPoint x: 72, startPoint y: 73, endPoint x: 74, endPoint y: 54, distance: 19.2
click at [74, 54] on div "[PHONE_NUMBER] Live | 01:02 ALL TASKS ALL TASKS ACTIVE TASKS TASKS IN WRAP UP […" at bounding box center [72, 139] width 111 height 245
drag, startPoint x: 70, startPoint y: 72, endPoint x: 78, endPoint y: 54, distance: 19.0
click at [78, 54] on div "[PHONE_NUMBER] Live | 01:04 ALL TASKS ALL TASKS ACTIVE TASKS TASKS IN WRAP UP […" at bounding box center [72, 139] width 111 height 245
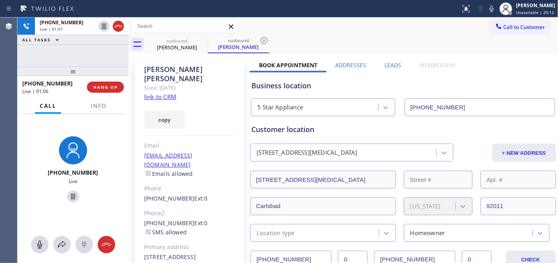
click at [360, 83] on div "Business location" at bounding box center [404, 85] width 304 height 11
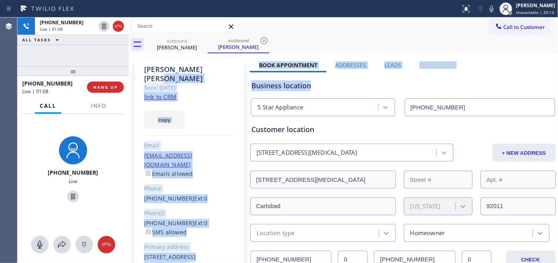
drag, startPoint x: 249, startPoint y: 67, endPoint x: 469, endPoint y: 68, distance: 220.6
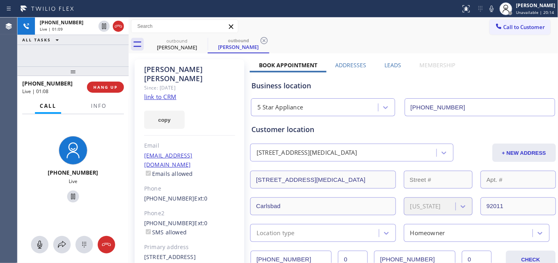
click at [366, 47] on div "outbound [PERSON_NAME] outbound [PERSON_NAME]" at bounding box center [352, 44] width 413 height 18
drag, startPoint x: 308, startPoint y: 62, endPoint x: 458, endPoint y: 62, distance: 150.2
click at [458, 62] on div "Book Appointment Addresses Leads Membership" at bounding box center [357, 66] width 215 height 11
click at [356, 41] on div "outbound [PERSON_NAME] outbound [PERSON_NAME]" at bounding box center [352, 44] width 413 height 18
drag, startPoint x: 269, startPoint y: 62, endPoint x: 452, endPoint y: 64, distance: 182.8
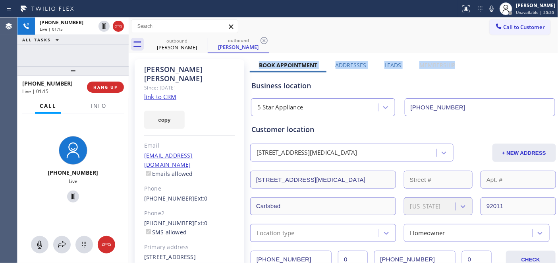
click at [452, 64] on div "Book Appointment Addresses Leads Membership" at bounding box center [357, 66] width 215 height 11
click at [359, 81] on div "Business location" at bounding box center [404, 85] width 304 height 11
drag, startPoint x: 262, startPoint y: 62, endPoint x: 449, endPoint y: 65, distance: 187.6
click at [449, 65] on div "Book Appointment Addresses Leads Membership" at bounding box center [357, 66] width 215 height 11
click at [336, 81] on div "Business location" at bounding box center [404, 85] width 304 height 11
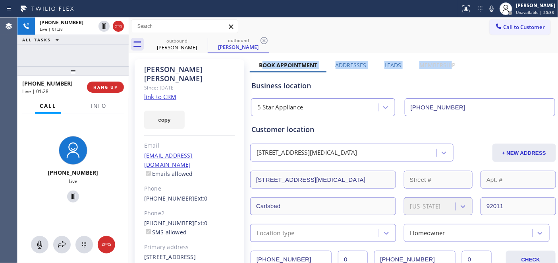
drag, startPoint x: 264, startPoint y: 65, endPoint x: 449, endPoint y: 65, distance: 184.8
click at [449, 65] on div "Book Appointment Addresses Leads Membership" at bounding box center [357, 66] width 215 height 11
click at [331, 78] on div "Business location 5 Star Appliance [PHONE_NUMBER]" at bounding box center [403, 94] width 307 height 44
drag, startPoint x: 268, startPoint y: 64, endPoint x: 446, endPoint y: 68, distance: 178.5
click at [446, 68] on div "Book Appointment Addresses Leads Membership" at bounding box center [357, 66] width 215 height 11
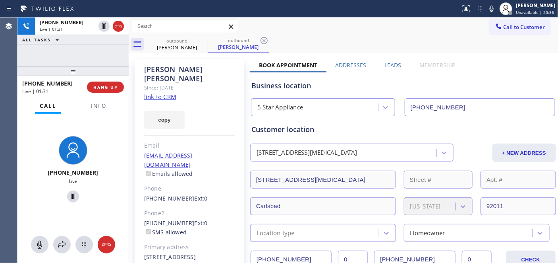
drag, startPoint x: 350, startPoint y: 80, endPoint x: 343, endPoint y: 80, distance: 6.4
click at [350, 80] on div "Business location" at bounding box center [404, 85] width 304 height 11
drag, startPoint x: 263, startPoint y: 61, endPoint x: 447, endPoint y: 67, distance: 184.1
click at [447, 67] on div "Book Appointment Addresses Leads Membership" at bounding box center [357, 66] width 215 height 11
click at [340, 78] on div "Business location 5 Star Appliance [PHONE_NUMBER]" at bounding box center [403, 94] width 307 height 44
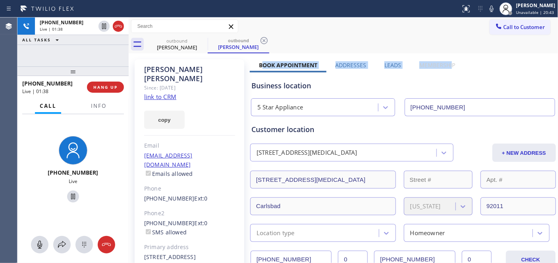
drag, startPoint x: 264, startPoint y: 64, endPoint x: 448, endPoint y: 66, distance: 184.0
click at [448, 66] on div "Book Appointment Addresses Leads Membership" at bounding box center [357, 66] width 215 height 11
drag, startPoint x: 337, startPoint y: 76, endPoint x: 317, endPoint y: 73, distance: 19.7
click at [337, 76] on div "Business location 5 Star Appliance [PHONE_NUMBER]" at bounding box center [403, 94] width 307 height 44
drag, startPoint x: 264, startPoint y: 62, endPoint x: 360, endPoint y: 75, distance: 97.4
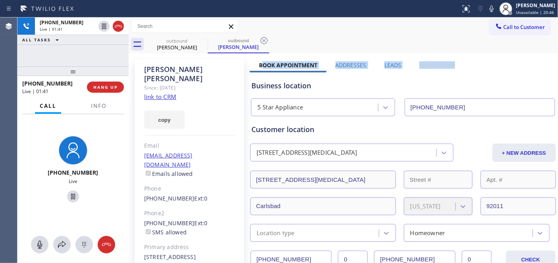
click at [451, 66] on div "Book Appointment Addresses Leads Membership" at bounding box center [357, 66] width 215 height 11
drag, startPoint x: 335, startPoint y: 81, endPoint x: 288, endPoint y: 71, distance: 47.9
click at [335, 81] on div "Business location" at bounding box center [404, 85] width 304 height 11
drag, startPoint x: 265, startPoint y: 63, endPoint x: 415, endPoint y: 76, distance: 150.8
click at [448, 65] on div "Book Appointment Addresses Leads Membership" at bounding box center [357, 66] width 215 height 11
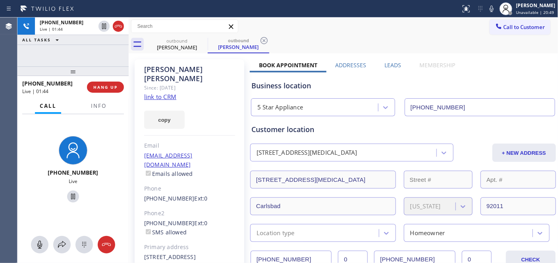
click at [322, 82] on div "Business location" at bounding box center [404, 85] width 304 height 11
drag, startPoint x: 264, startPoint y: 62, endPoint x: 450, endPoint y: 64, distance: 185.6
click at [450, 64] on div "Book Appointment Addresses Leads Membership" at bounding box center [357, 66] width 215 height 11
click at [328, 89] on div "Business location" at bounding box center [404, 85] width 304 height 11
drag, startPoint x: 265, startPoint y: 65, endPoint x: 447, endPoint y: 66, distance: 182.0
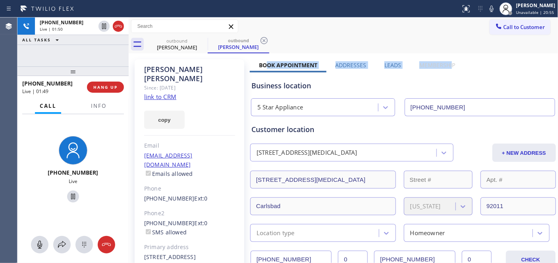
click at [447, 66] on div "Book Appointment Addresses Leads Membership" at bounding box center [357, 66] width 215 height 11
click at [322, 77] on div "Business location 5 Star Appliance [PHONE_NUMBER]" at bounding box center [403, 94] width 307 height 44
drag, startPoint x: 263, startPoint y: 64, endPoint x: 451, endPoint y: 65, distance: 188.0
click at [451, 65] on div "Book Appointment Addresses Leads Membership" at bounding box center [357, 66] width 215 height 11
click at [345, 78] on div "Business location 5 Star Appliance [PHONE_NUMBER]" at bounding box center [403, 94] width 307 height 44
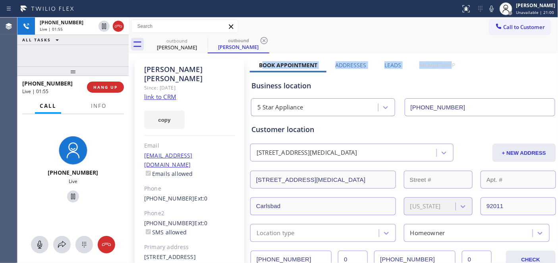
drag, startPoint x: 264, startPoint y: 63, endPoint x: 448, endPoint y: 66, distance: 184.4
click at [448, 66] on div "Book Appointment Addresses Leads Membership" at bounding box center [357, 66] width 215 height 11
click at [336, 81] on div "Business location" at bounding box center [404, 85] width 304 height 11
drag, startPoint x: 110, startPoint y: 66, endPoint x: 105, endPoint y: 53, distance: 14.5
click at [112, 58] on div "[PHONE_NUMBER] Live | 02:51 ALL TASKS ALL TASKS ACTIVE TASKS TASKS IN WRAP UP […" at bounding box center [72, 139] width 111 height 245
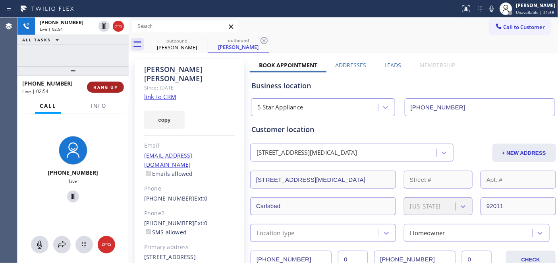
click at [116, 85] on span "HANG UP" at bounding box center [105, 87] width 24 height 6
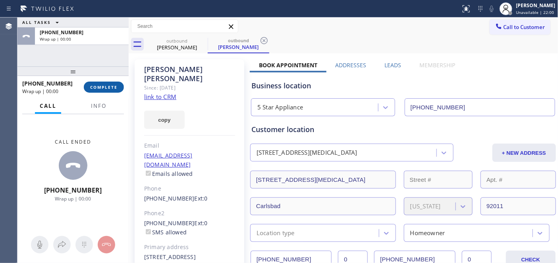
click at [117, 88] on span "COMPLETE" at bounding box center [103, 87] width 27 height 6
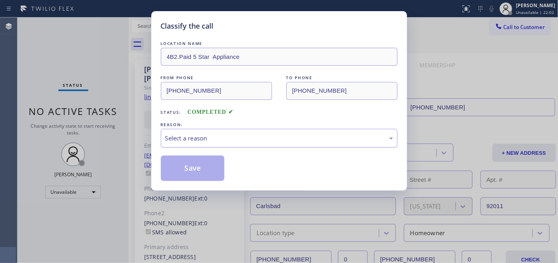
click at [233, 129] on div "Select a reason" at bounding box center [279, 138] width 237 height 19
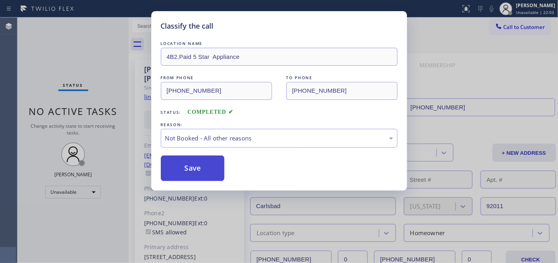
click at [193, 168] on button "Save" at bounding box center [193, 167] width 64 height 25
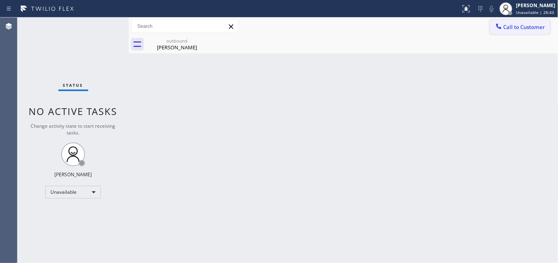
click at [522, 30] on span "Call to Customer" at bounding box center [525, 26] width 42 height 7
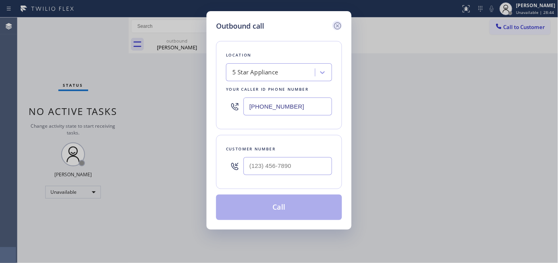
click at [340, 25] on icon at bounding box center [338, 26] width 10 height 10
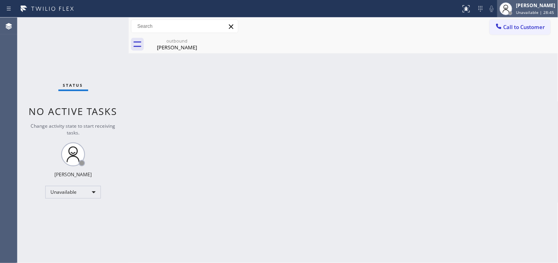
click at [526, 10] on span "Unavailable | 28:45" at bounding box center [536, 13] width 38 height 6
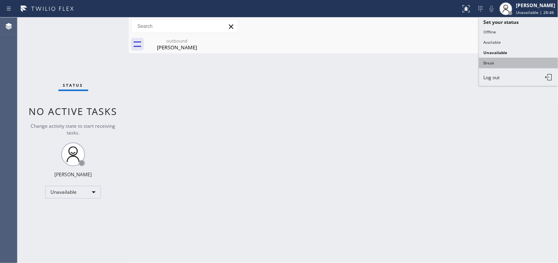
click at [499, 65] on button "Break" at bounding box center [518, 63] width 79 height 10
